Goal: Transaction & Acquisition: Purchase product/service

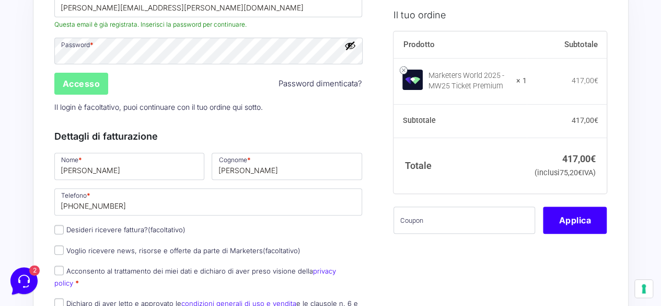
scroll to position [114, 0]
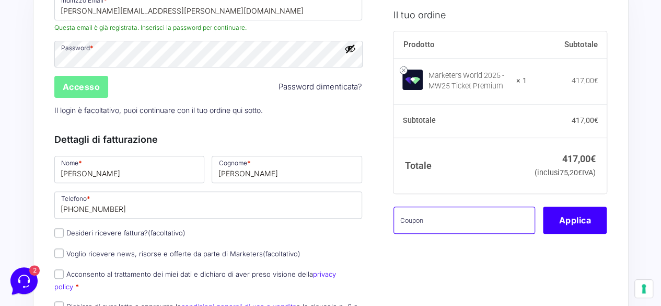
click at [435, 234] on input "text" at bounding box center [465, 220] width 142 height 27
paste input "MRK100OFFMWTEST"
type input "MRK100OFFMWTEST"
click at [297, 121] on div "Dettagli di fatturazione Nome * [PERSON_NAME] * [PERSON_NAME] Telefono * [PHONE…" at bounding box center [208, 226] width 308 height 211
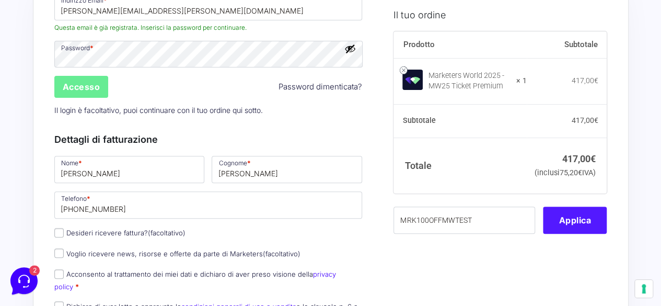
click at [570, 227] on button "Applica" at bounding box center [575, 220] width 64 height 27
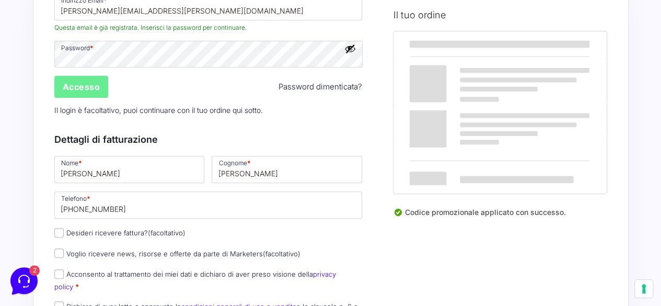
click at [570, 227] on div "Codice promozionale applicato con successo." at bounding box center [500, 217] width 213 height 20
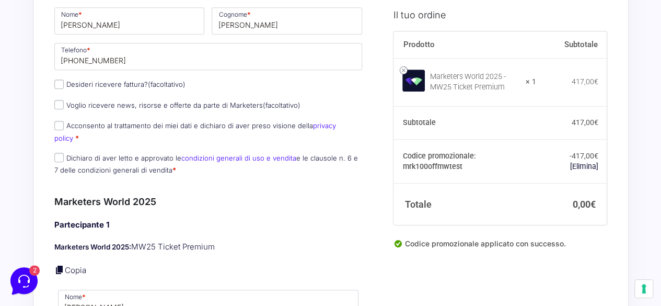
scroll to position [275, 0]
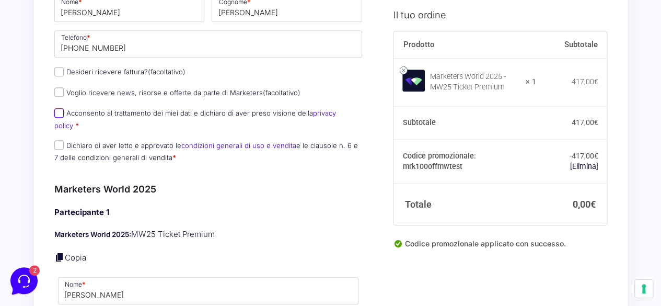
click at [58, 114] on input "Acconsento al trattamento dei miei dati e dichiaro di aver preso visione della …" at bounding box center [58, 112] width 9 height 9
checkbox input "true"
click at [55, 140] on input "Dichiaro di aver letto e approvato le condizioni generali di uso e vendita e le…" at bounding box center [58, 144] width 9 height 9
checkbox input "true"
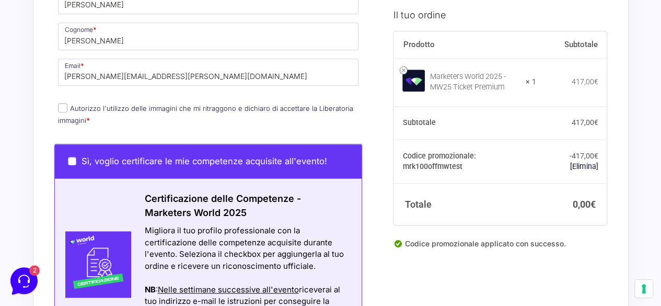
scroll to position [559, 0]
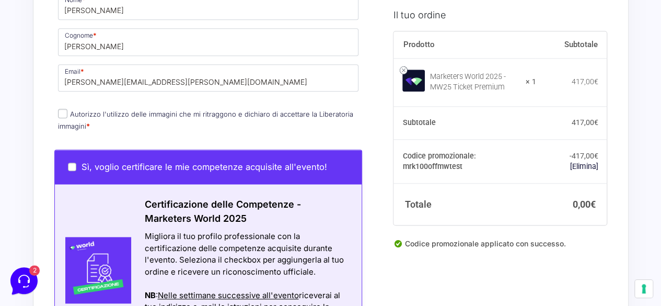
click at [61, 109] on input "Autorizzo l'utilizzo delle immagini che mi ritraggono e dichiaro di accettare l…" at bounding box center [62, 113] width 9 height 9
checkbox input "true"
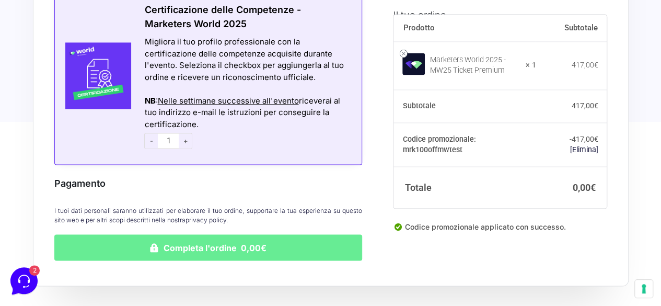
scroll to position [759, 0]
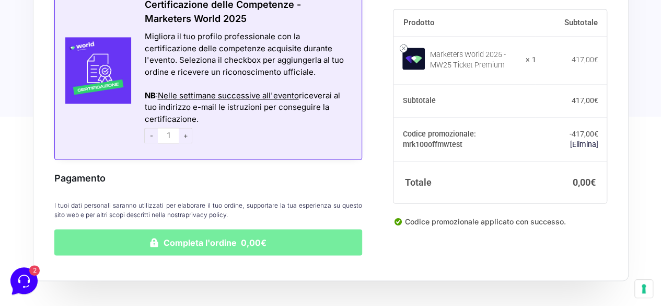
click at [219, 229] on button "Completa l'ordine 0,00€" at bounding box center [208, 242] width 308 height 26
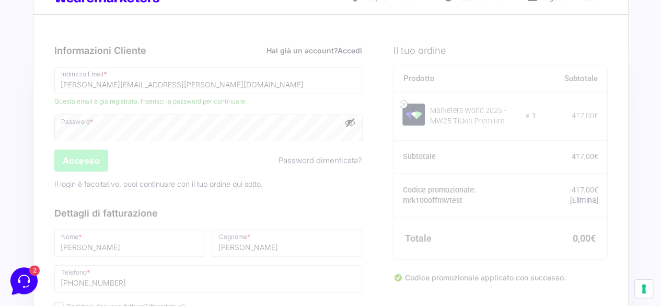
scroll to position [0, 0]
